Goal: Find specific page/section: Find specific page/section

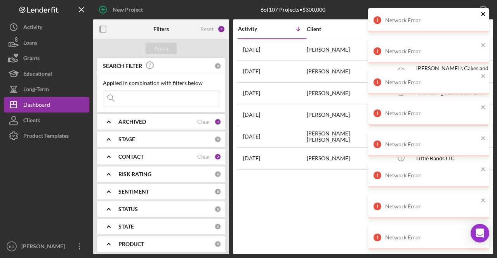
click at [483, 14] on icon "close" at bounding box center [483, 14] width 4 height 4
click at [485, 14] on icon "close" at bounding box center [483, 14] width 5 height 6
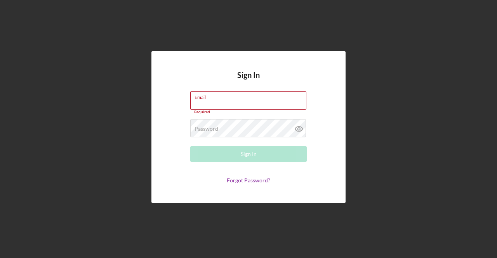
type input "[EMAIL_ADDRESS][DOMAIN_NAME]"
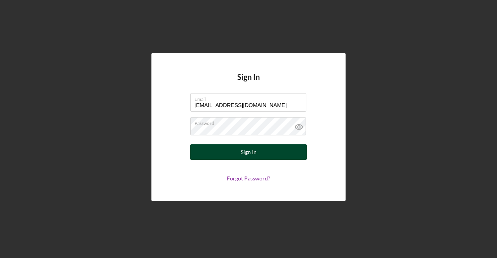
click at [271, 156] on button "Sign In" at bounding box center [248, 152] width 116 height 16
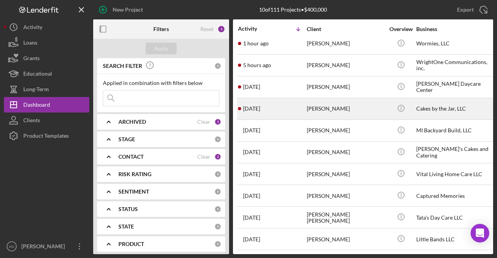
scroll to position [9, 0]
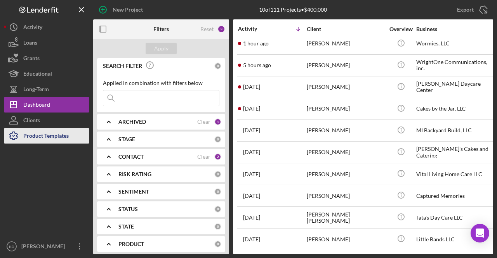
click at [52, 136] on div "Product Templates" at bounding box center [45, 136] width 45 height 17
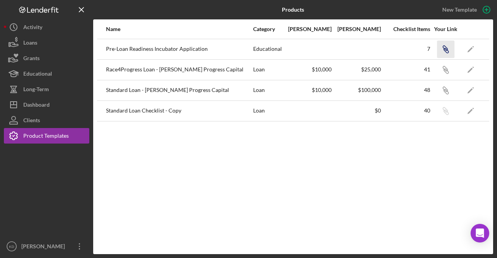
click at [445, 48] on icon "button" at bounding box center [446, 50] width 5 height 5
